Goal: Transaction & Acquisition: Purchase product/service

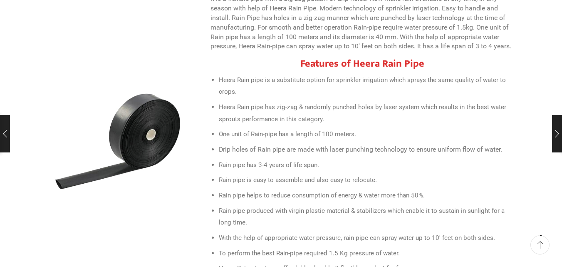
scroll to position [291, 0]
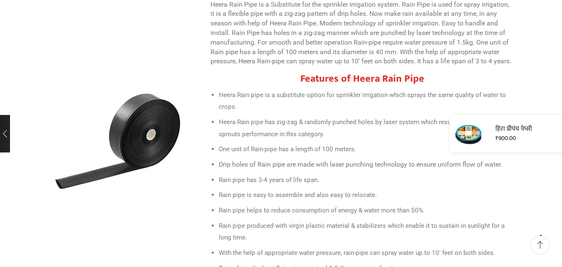
click at [558, 132] on div "हिरा प्रीपंच पेप्सी ₹ 900.00" at bounding box center [505, 133] width 112 height 37
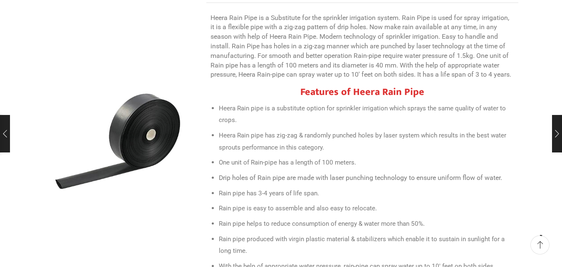
scroll to position [249, 0]
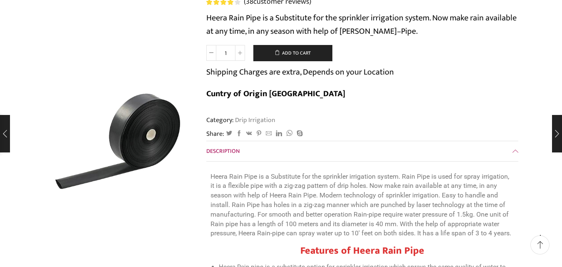
scroll to position [83, 0]
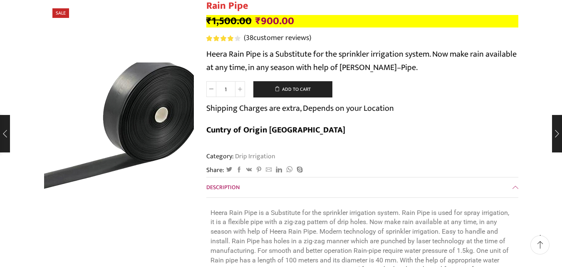
click at [123, 200] on img at bounding box center [117, 119] width 208 height 208
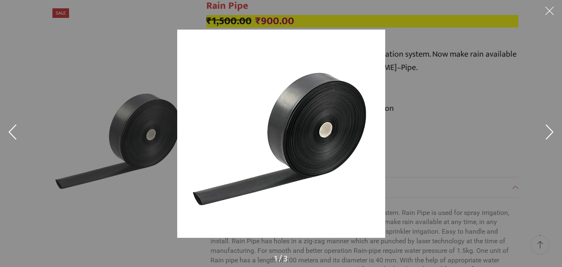
click at [548, 131] on button at bounding box center [549, 134] width 25 height 42
click at [547, 131] on button at bounding box center [549, 134] width 25 height 42
click at [220, 119] on img at bounding box center [281, 134] width 208 height 208
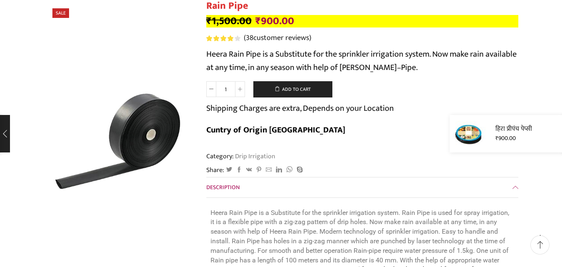
click at [558, 133] on div "हिरा प्रीपंच पेप्सी ₹ 900.00" at bounding box center [505, 133] width 112 height 37
click at [350, 116] on form "Rain Pipe quantity 1 Add to cart Shipping Charges are extra, Depends on your Lo…" at bounding box center [362, 113] width 312 height 64
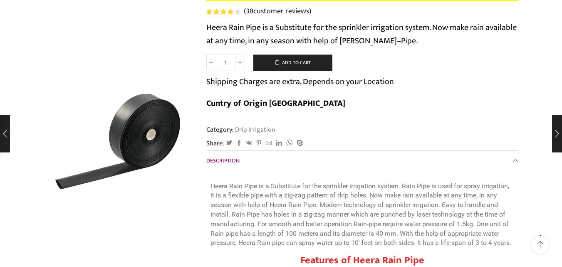
scroll to position [125, 0]
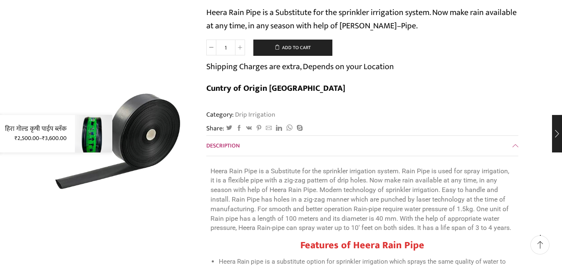
click at [5, 133] on div "हिरा गोल्ड कृषी पाईप ब्लॅक ₹ 2,500.00 – ₹ 3,600.00" at bounding box center [61, 133] width 122 height 37
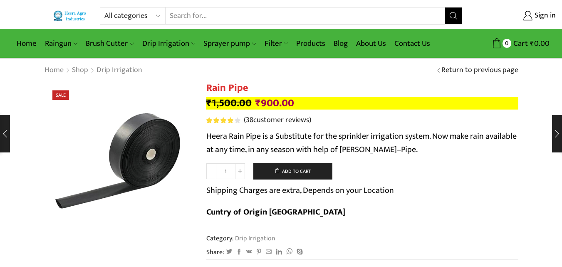
scroll to position [0, 0]
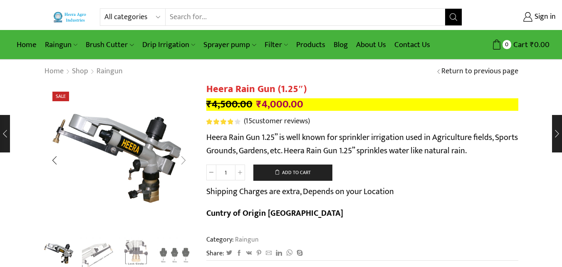
click at [182, 160] on div "Next slide" at bounding box center [183, 160] width 21 height 21
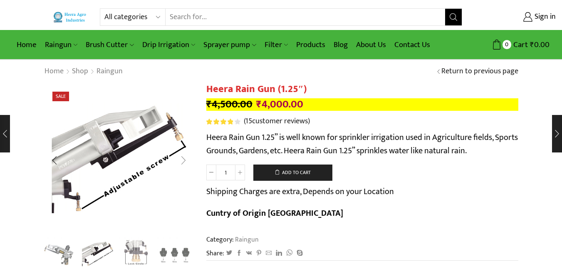
click at [181, 159] on div "Next slide" at bounding box center [183, 160] width 21 height 21
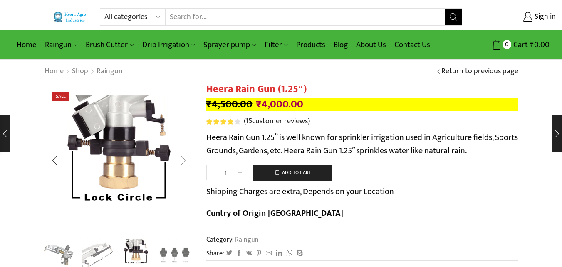
click at [180, 159] on div "Next slide" at bounding box center [183, 160] width 21 height 21
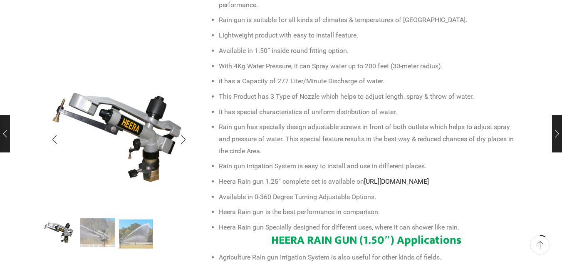
scroll to position [333, 0]
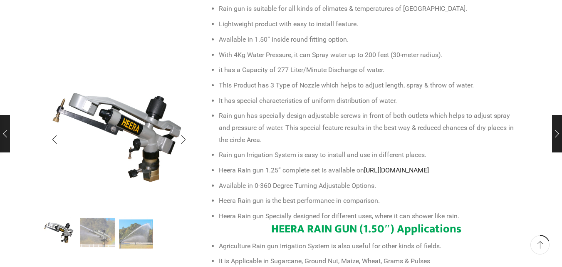
click at [108, 232] on img "2 / 3" at bounding box center [97, 232] width 35 height 35
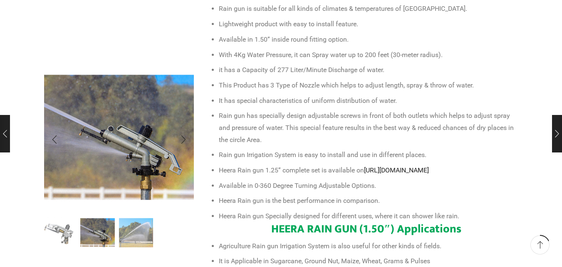
click at [139, 231] on img "3 / 3" at bounding box center [136, 232] width 35 height 35
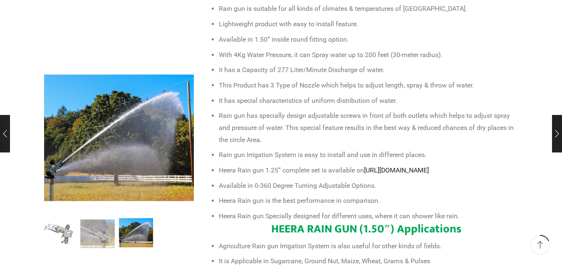
click at [183, 141] on div "Next slide" at bounding box center [183, 139] width 21 height 21
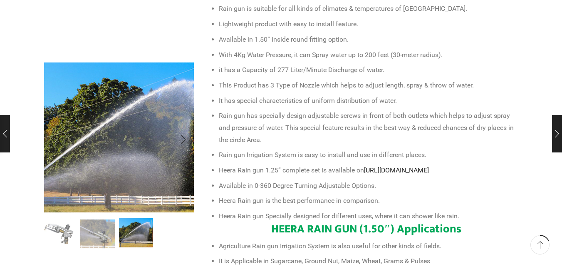
click at [136, 122] on img "3 / 3" at bounding box center [112, 143] width 208 height 208
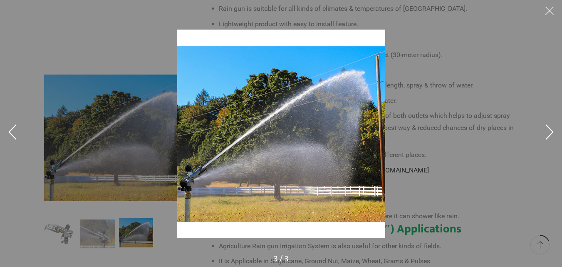
click at [546, 8] on button at bounding box center [549, 12] width 25 height 25
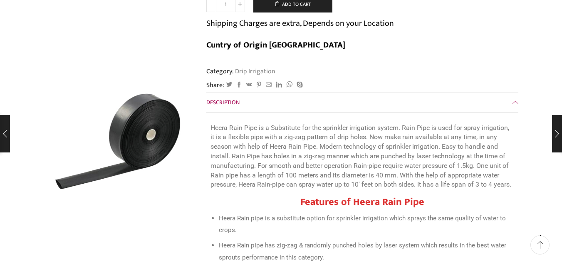
scroll to position [166, 0]
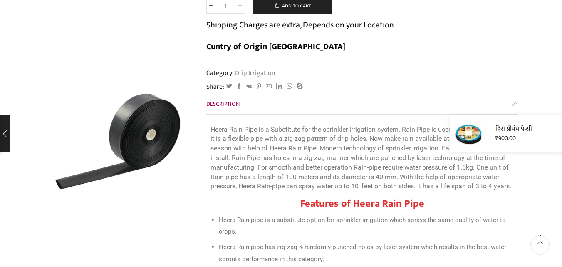
click at [555, 129] on div "हिरा प्रीपंच पेप्सी ₹ 900.00" at bounding box center [505, 133] width 112 height 37
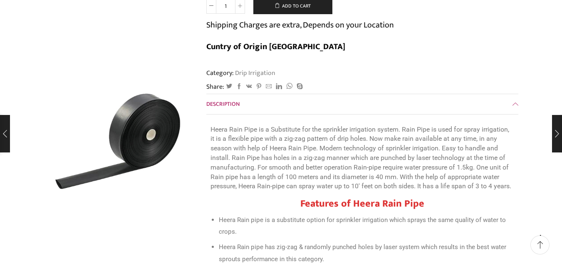
click at [400, 82] on div "Share: Twitter Facebook VK Pinterest Mail to friend Linkedin Whatsapp [GEOGRAPH…" at bounding box center [362, 87] width 312 height 10
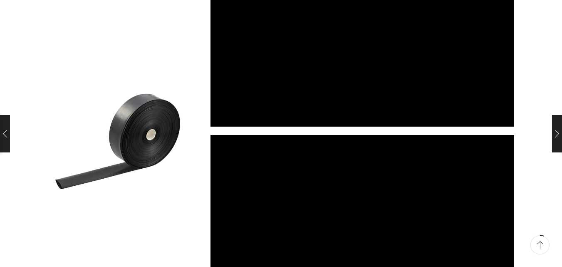
scroll to position [665, 0]
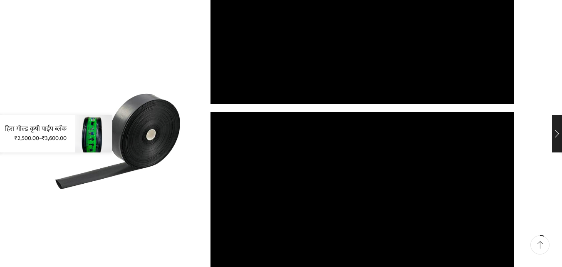
click at [0, 130] on div "हिरा गोल्ड कृषी पाईप ब्लॅक ₹ 2,500.00 – ₹ 3,600.00" at bounding box center [61, 133] width 122 height 37
